Goal: Task Accomplishment & Management: Use online tool/utility

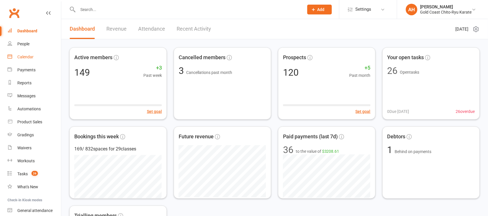
click at [31, 57] on div "Calendar" at bounding box center [25, 57] width 16 height 5
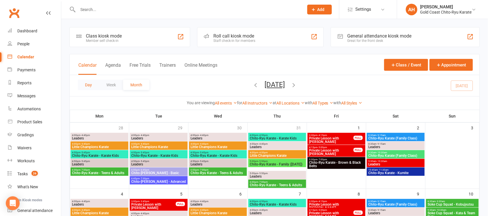
click at [90, 88] on button "Day" at bounding box center [88, 85] width 21 height 10
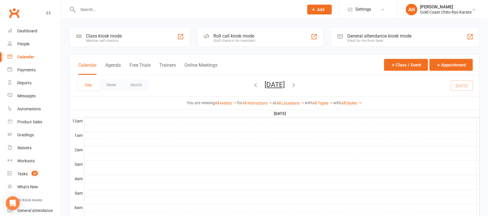
click at [461, 86] on div "Day Week Month [DATE] [DATE] Sun Mon Tue Wed Thu Fri Sat 27 28 29 30 31 01 02 0…" at bounding box center [275, 85] width 410 height 21
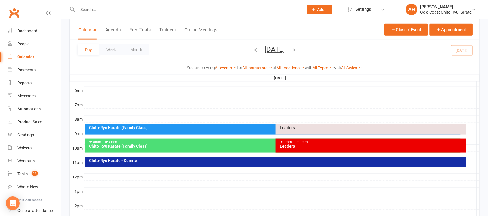
scroll to position [108, 0]
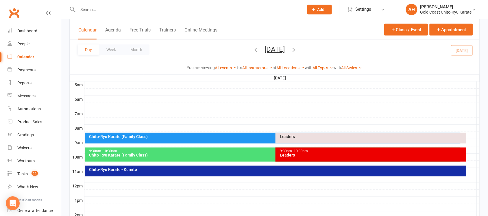
click at [149, 139] on div "Chito-Ryu Karate (Family Class)" at bounding box center [272, 138] width 375 height 11
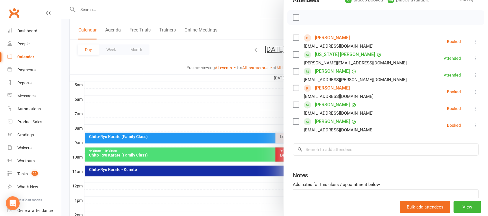
scroll to position [114, 0]
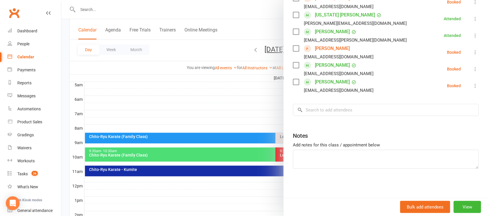
click at [472, 70] on icon at bounding box center [475, 69] width 6 height 6
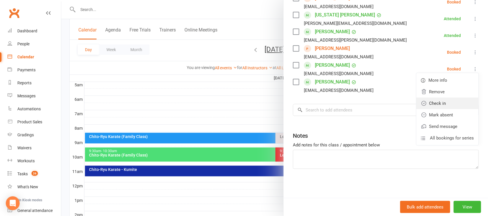
click at [432, 106] on link "Check in" at bounding box center [447, 104] width 62 height 12
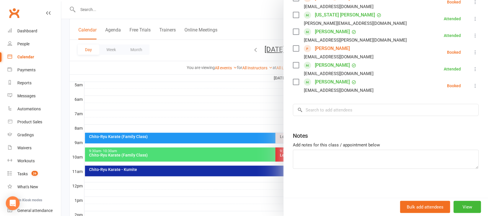
scroll to position [6, 0]
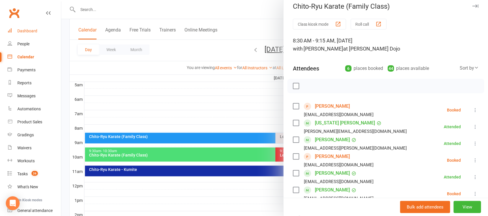
click at [29, 30] on div "Dashboard" at bounding box center [27, 31] width 20 height 5
